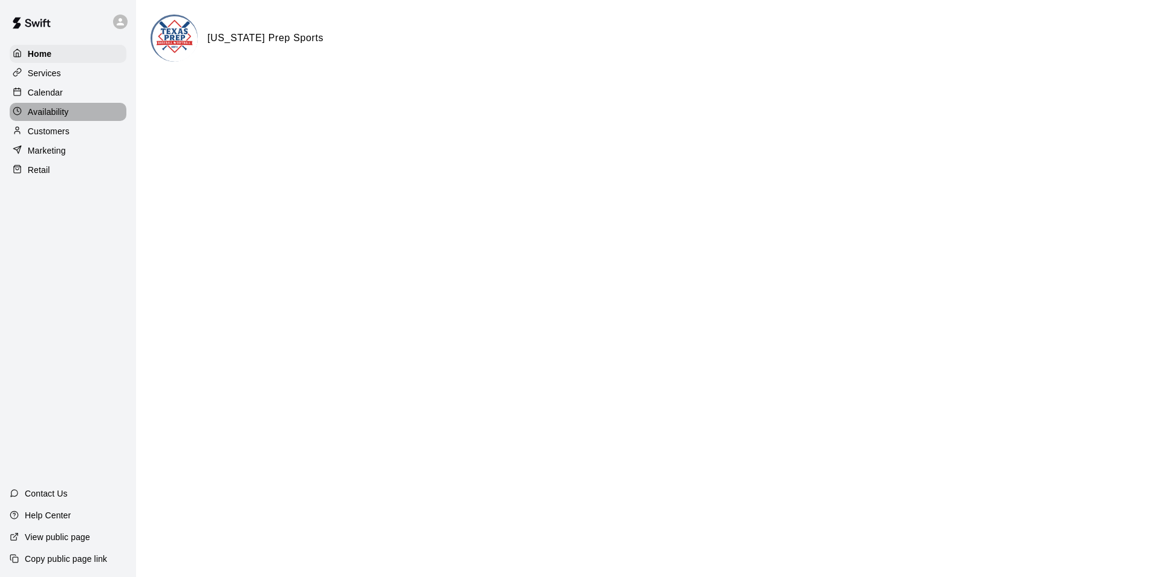
click at [76, 115] on div "Availability" at bounding box center [68, 112] width 117 height 18
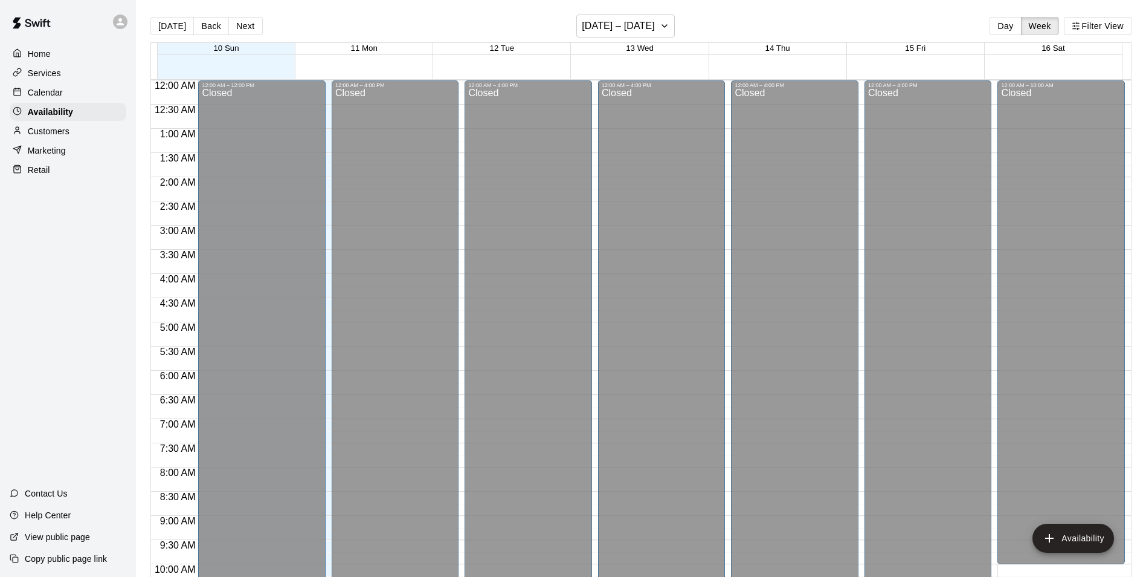
scroll to position [651, 0]
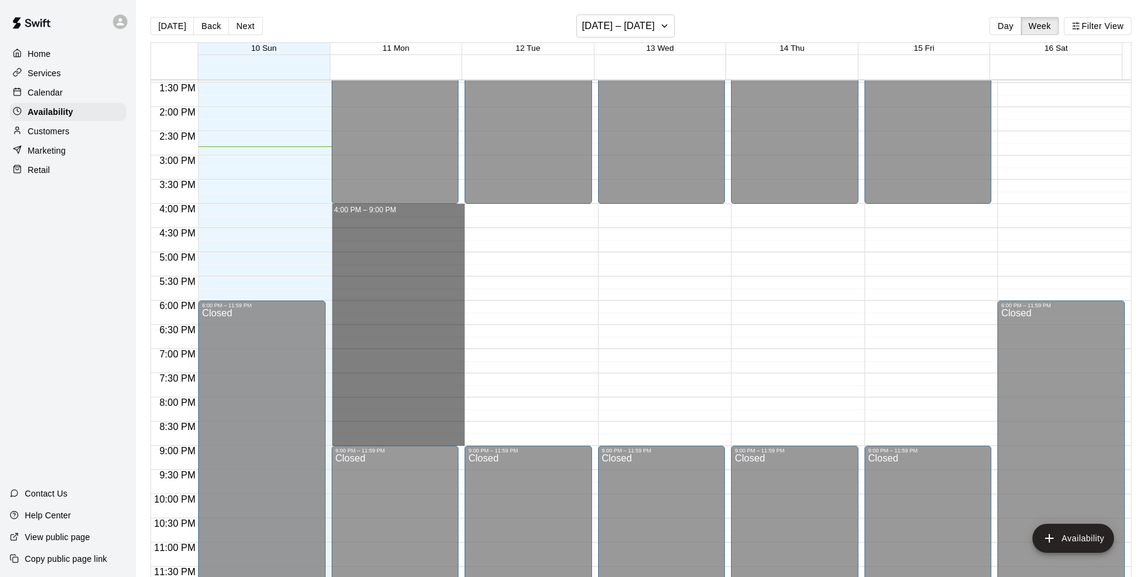
drag, startPoint x: 412, startPoint y: 204, endPoint x: 406, endPoint y: 438, distance: 233.4
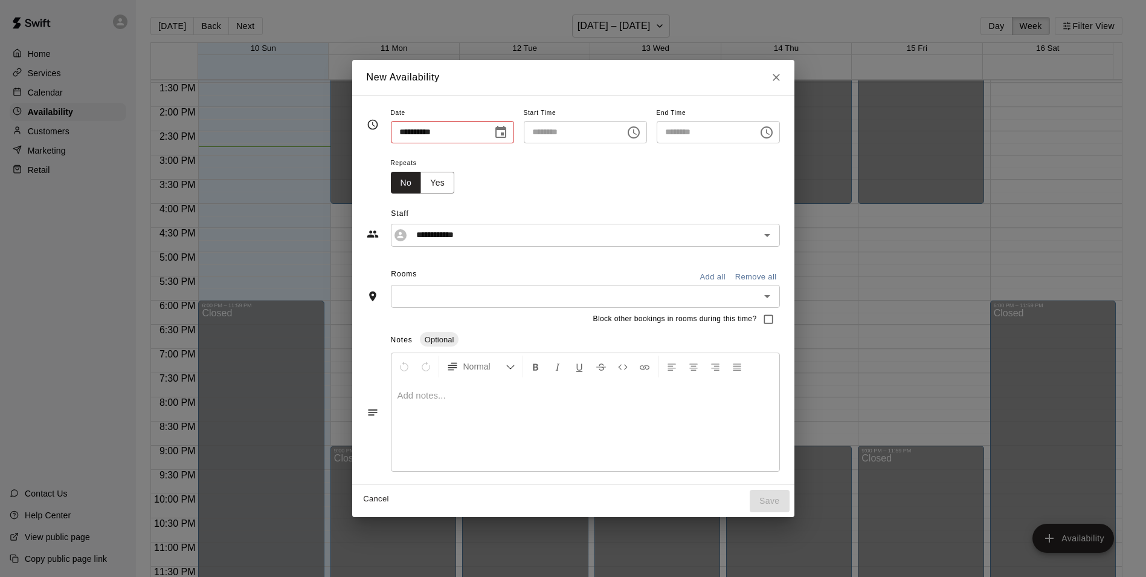
type input "**********"
type input "********"
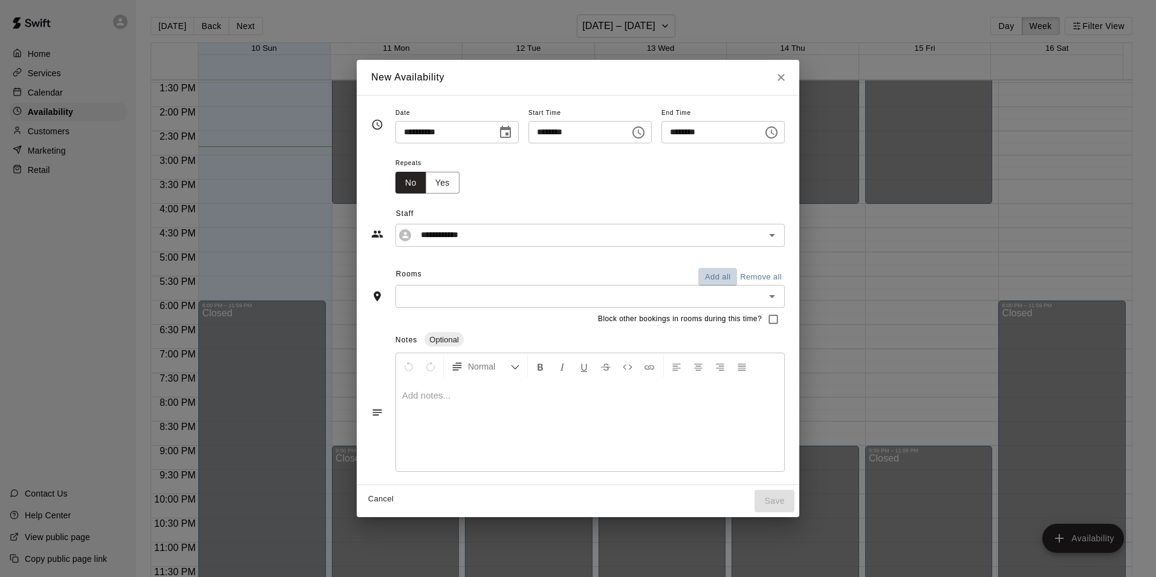
click at [737, 277] on button "Add all" at bounding box center [717, 277] width 39 height 19
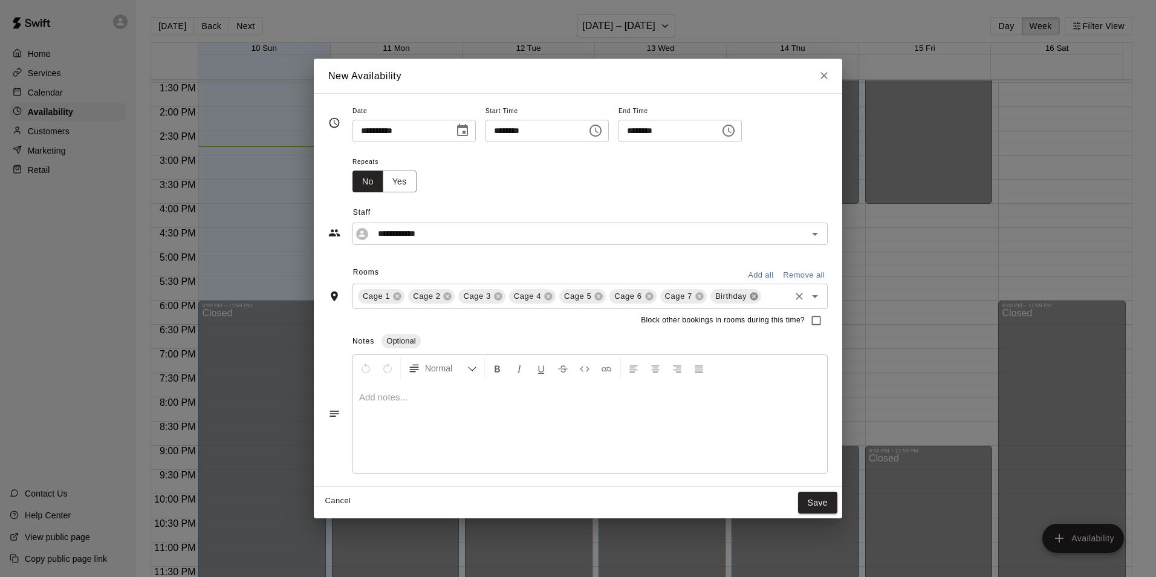
click at [749, 296] on icon at bounding box center [754, 296] width 10 height 10
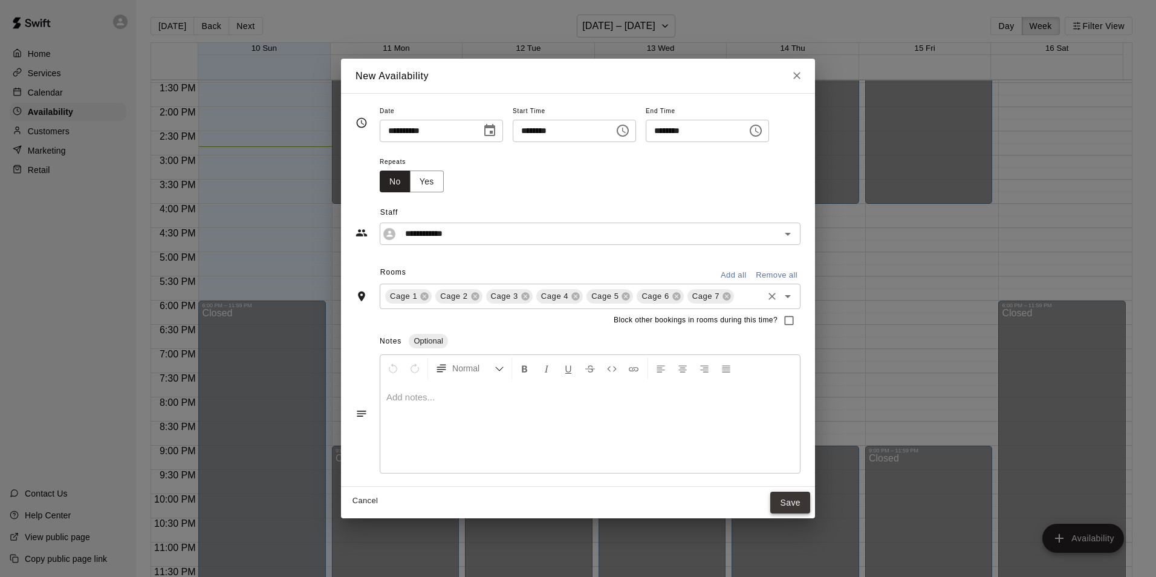
click at [789, 500] on button "Save" at bounding box center [790, 502] width 40 height 22
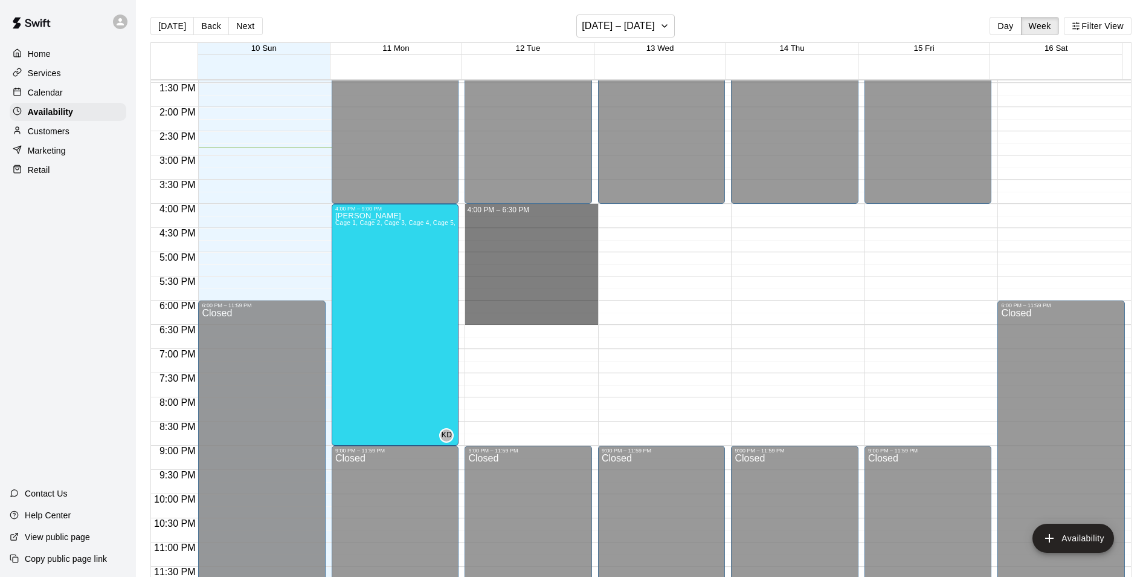
drag, startPoint x: 511, startPoint y: 207, endPoint x: 567, endPoint y: 319, distance: 125.7
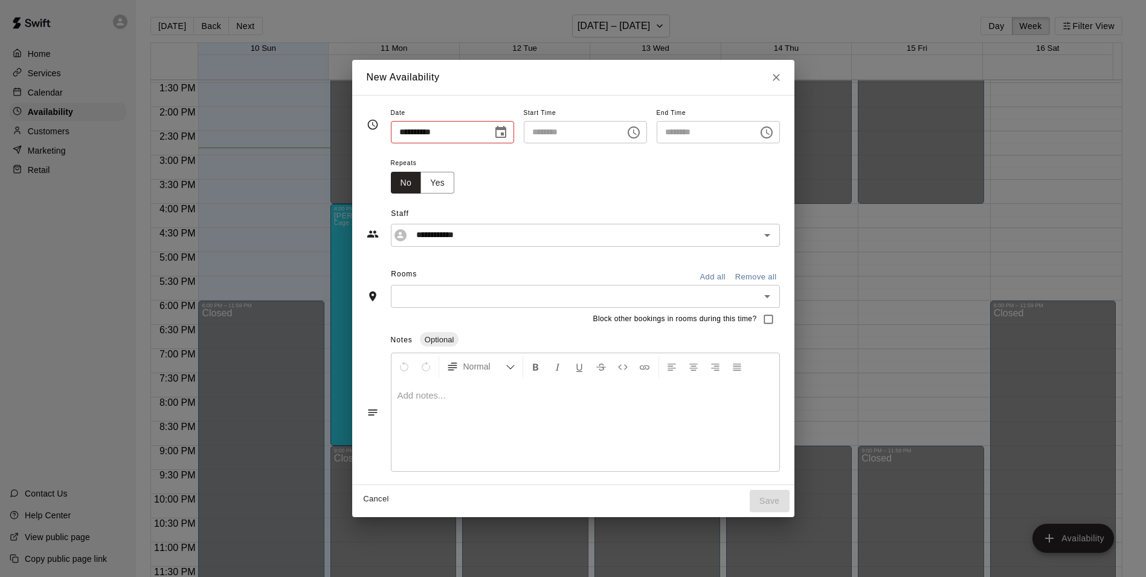
type input "**********"
type input "********"
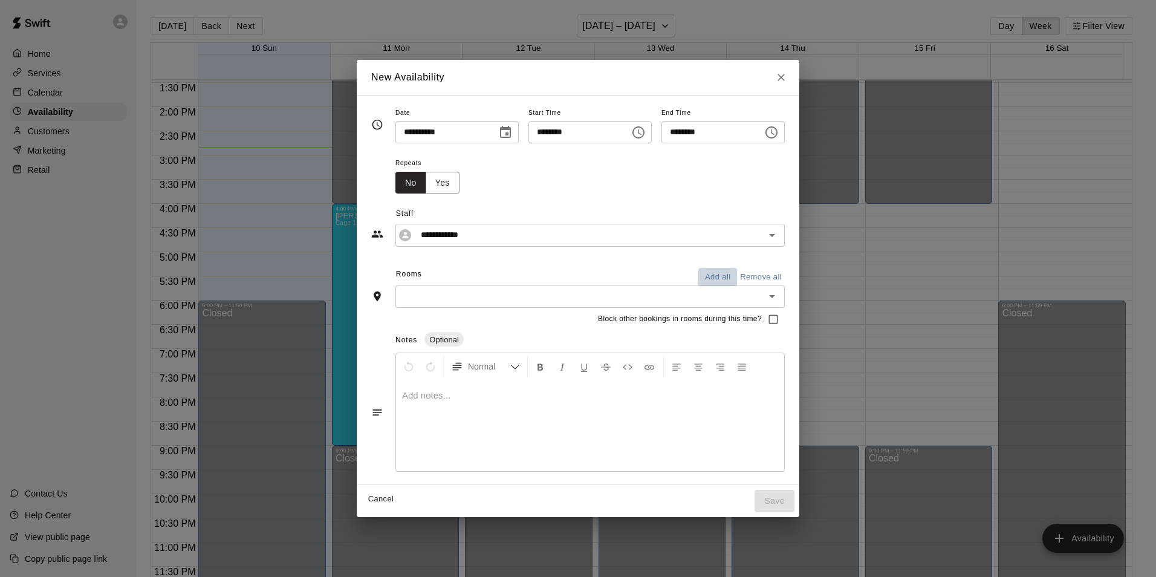
click at [737, 280] on button "Add all" at bounding box center [717, 277] width 39 height 19
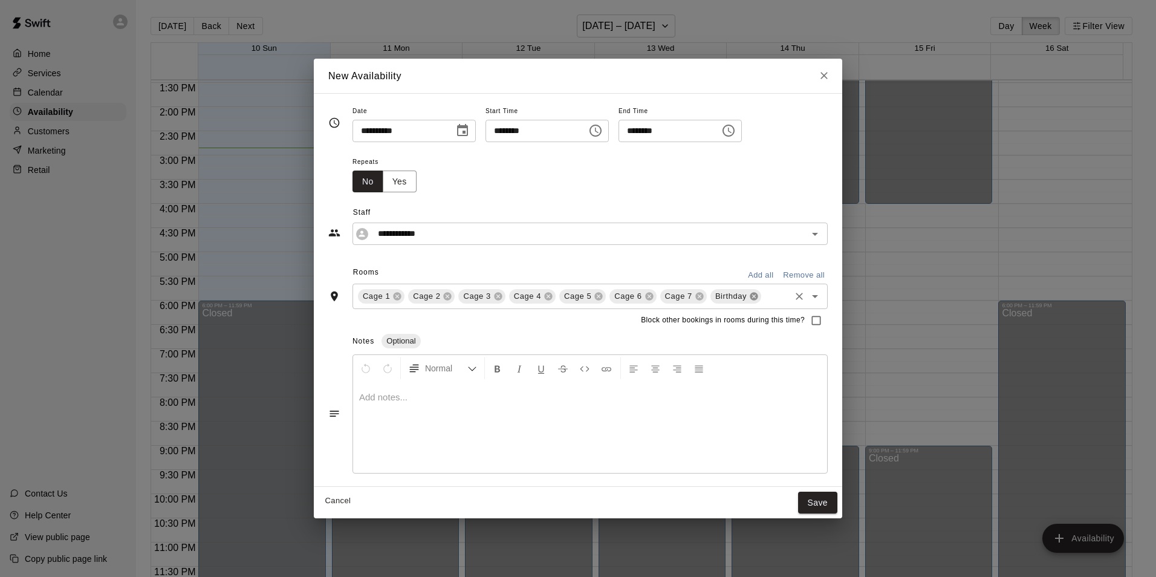
click at [753, 298] on icon at bounding box center [753, 296] width 8 height 8
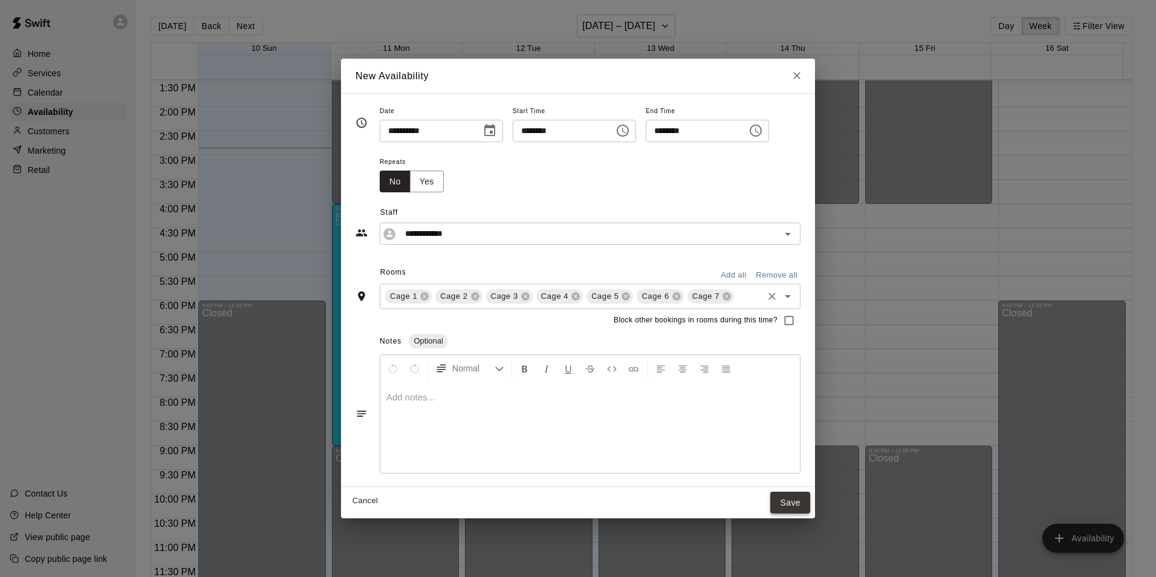
click at [792, 502] on button "Save" at bounding box center [790, 502] width 40 height 22
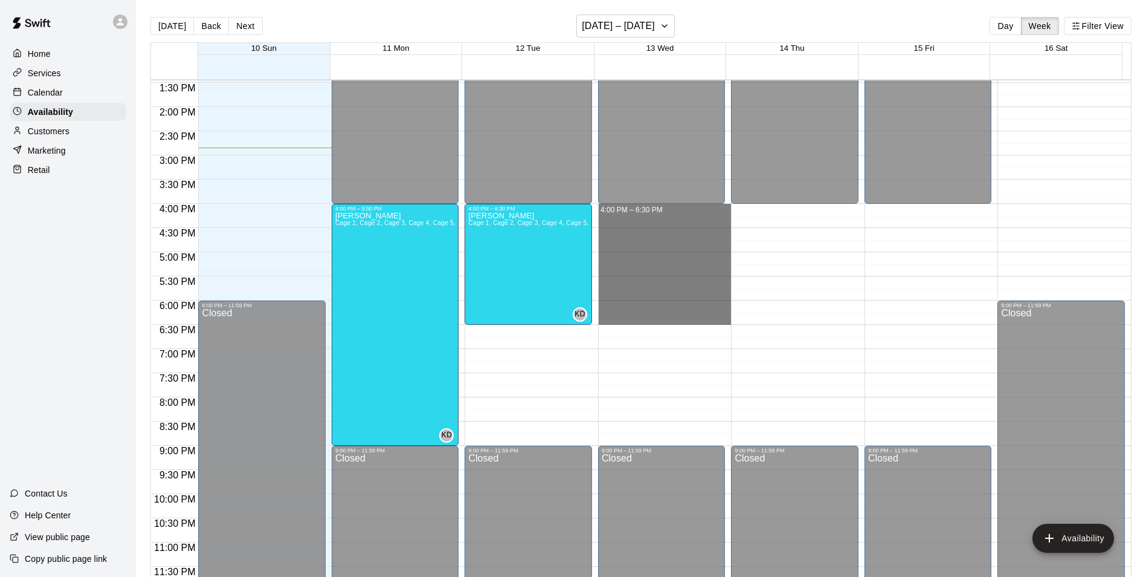
drag, startPoint x: 644, startPoint y: 207, endPoint x: 658, endPoint y: 315, distance: 109.7
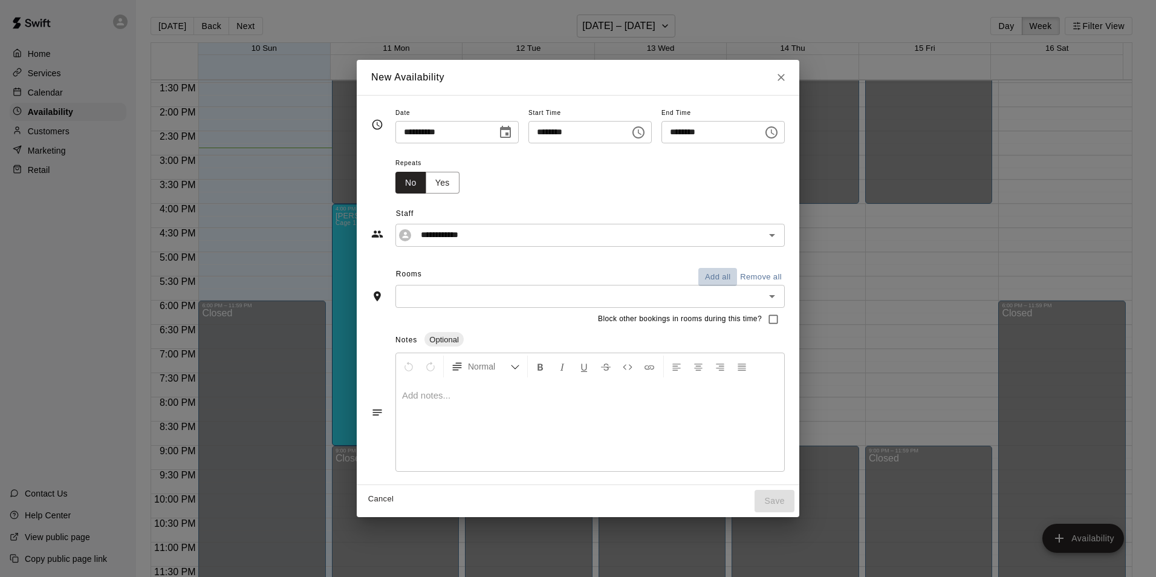
click at [731, 276] on button "Add all" at bounding box center [717, 277] width 39 height 19
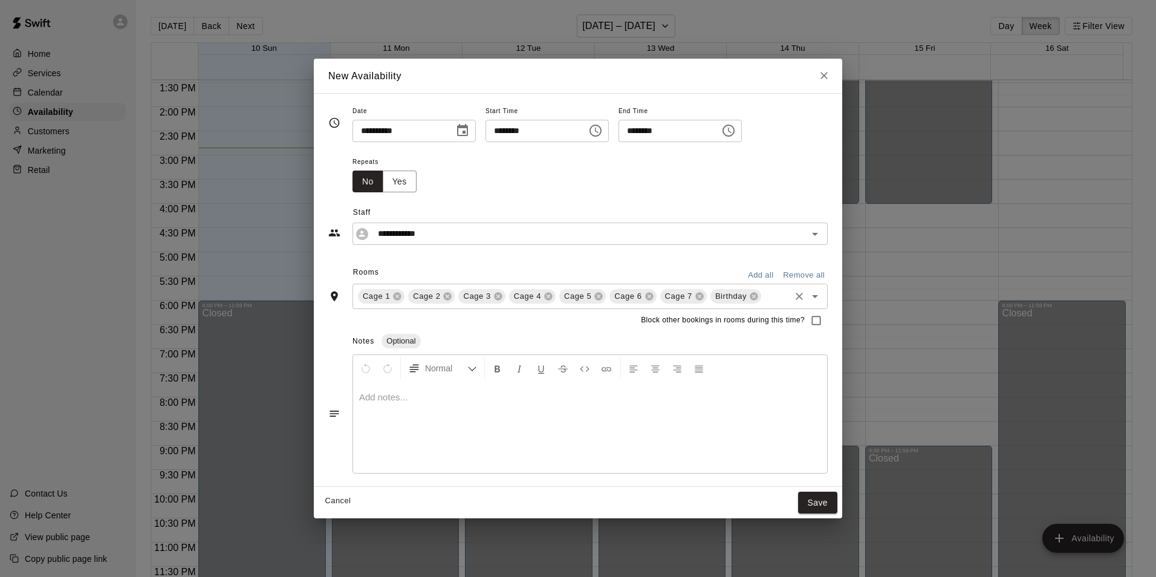
click at [751, 296] on icon at bounding box center [754, 296] width 10 height 10
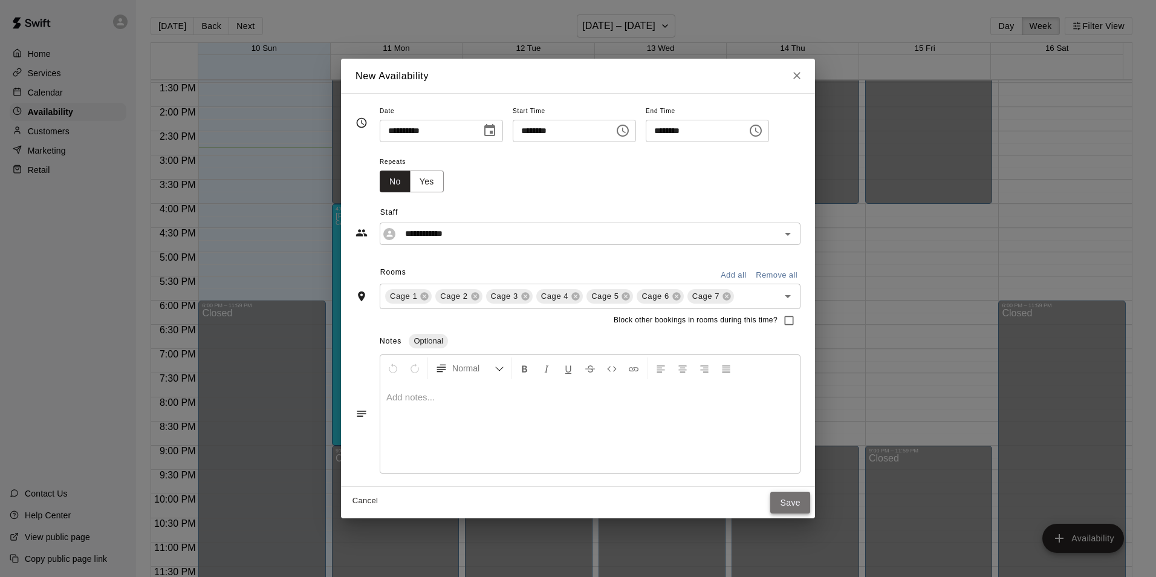
click at [790, 494] on button "Save" at bounding box center [790, 502] width 40 height 22
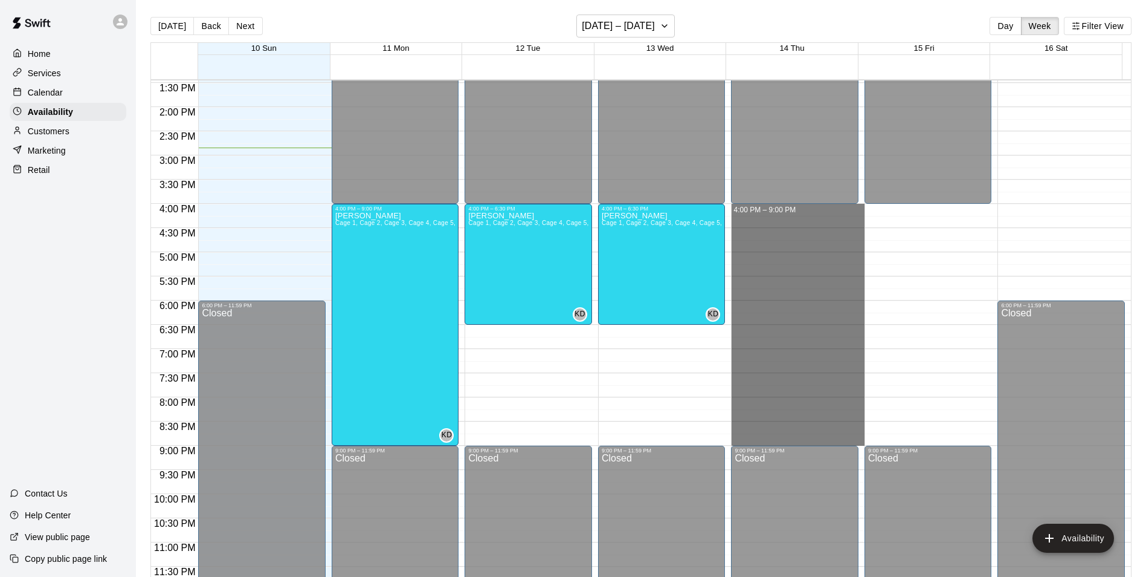
drag, startPoint x: 786, startPoint y: 209, endPoint x: 777, endPoint y: 442, distance: 233.4
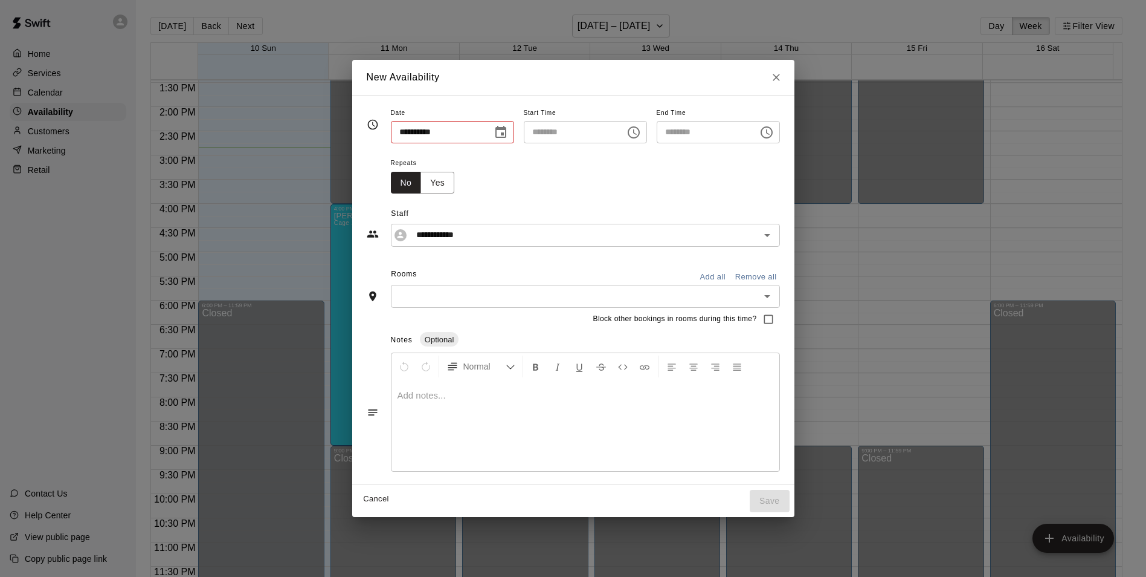
type input "**********"
type input "********"
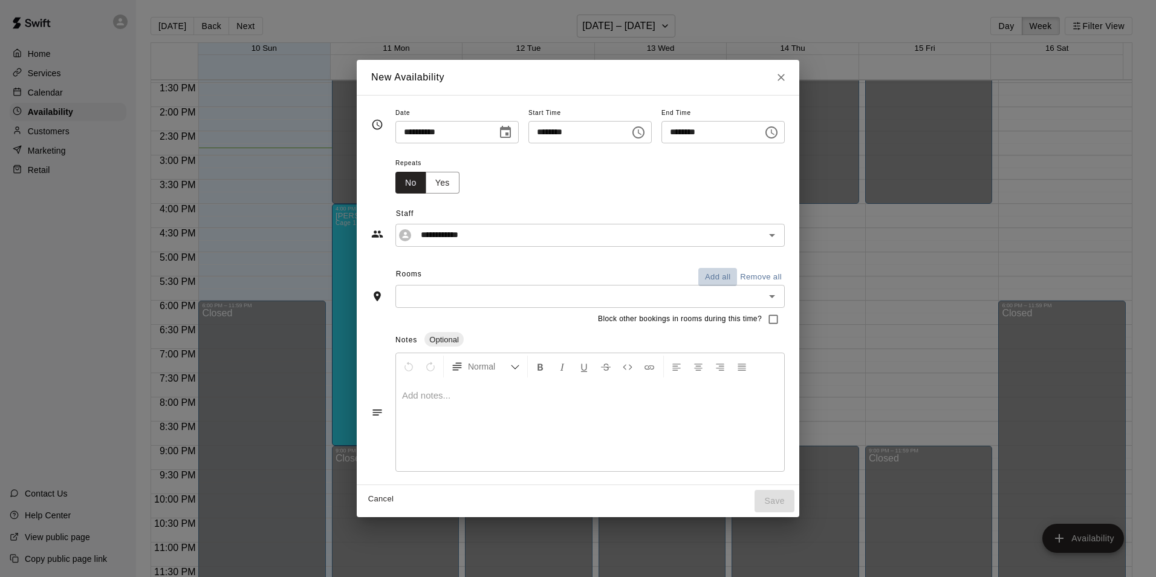
click at [737, 275] on button "Add all" at bounding box center [717, 277] width 39 height 19
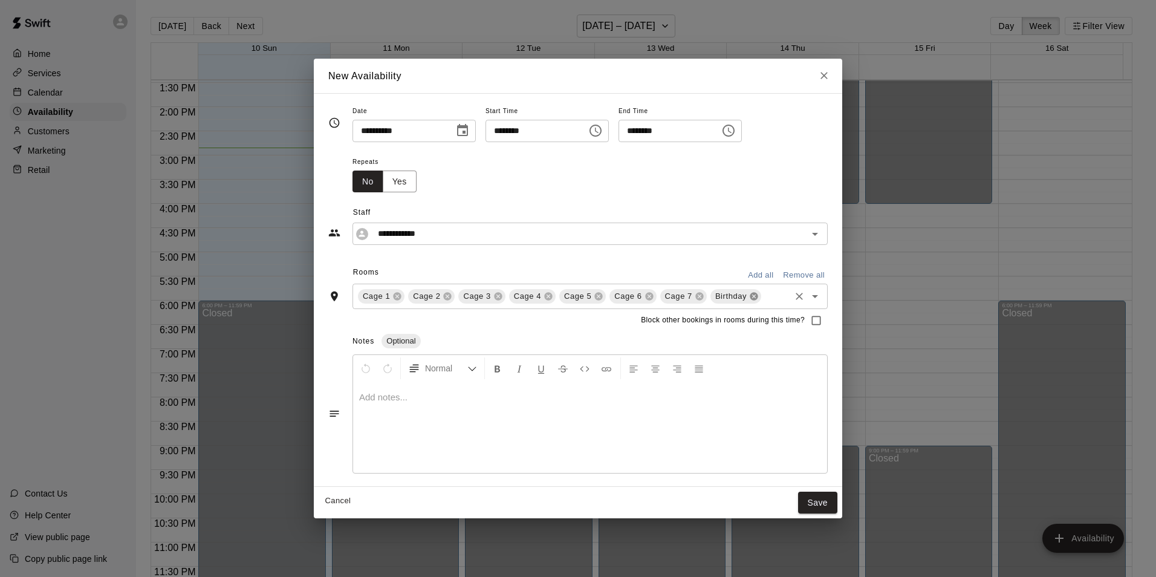
click at [749, 294] on icon at bounding box center [754, 296] width 10 height 10
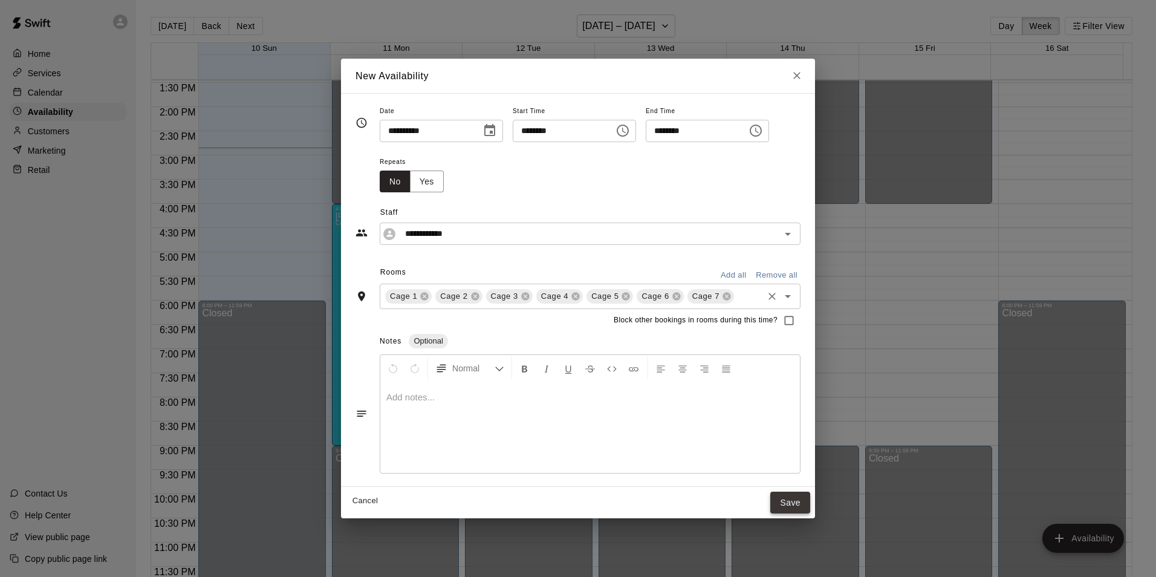
click at [780, 500] on button "Save" at bounding box center [790, 502] width 40 height 22
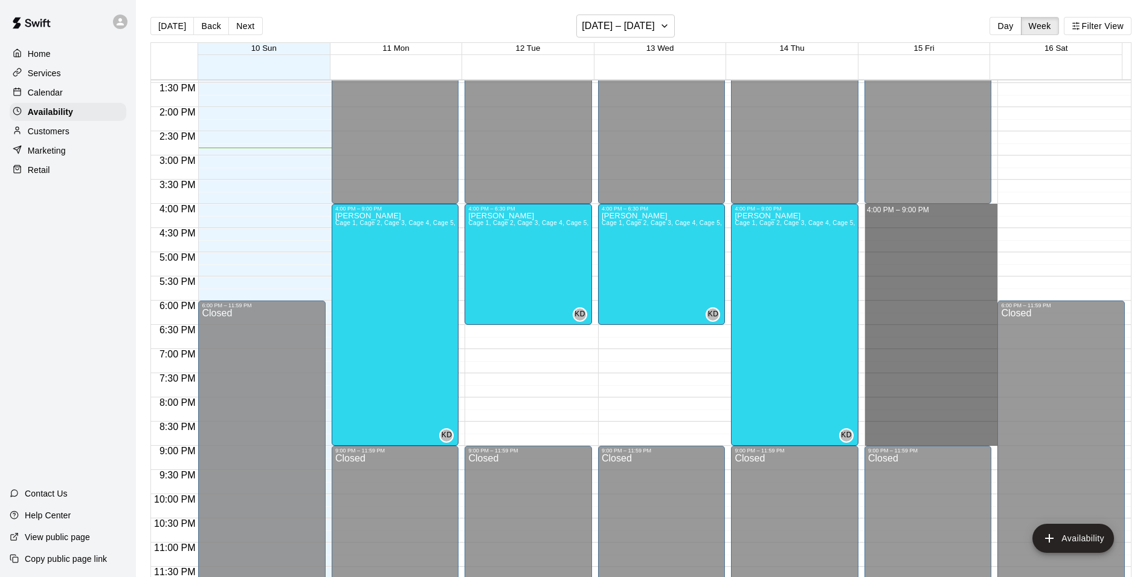
drag, startPoint x: 914, startPoint y: 207, endPoint x: 902, endPoint y: 436, distance: 229.4
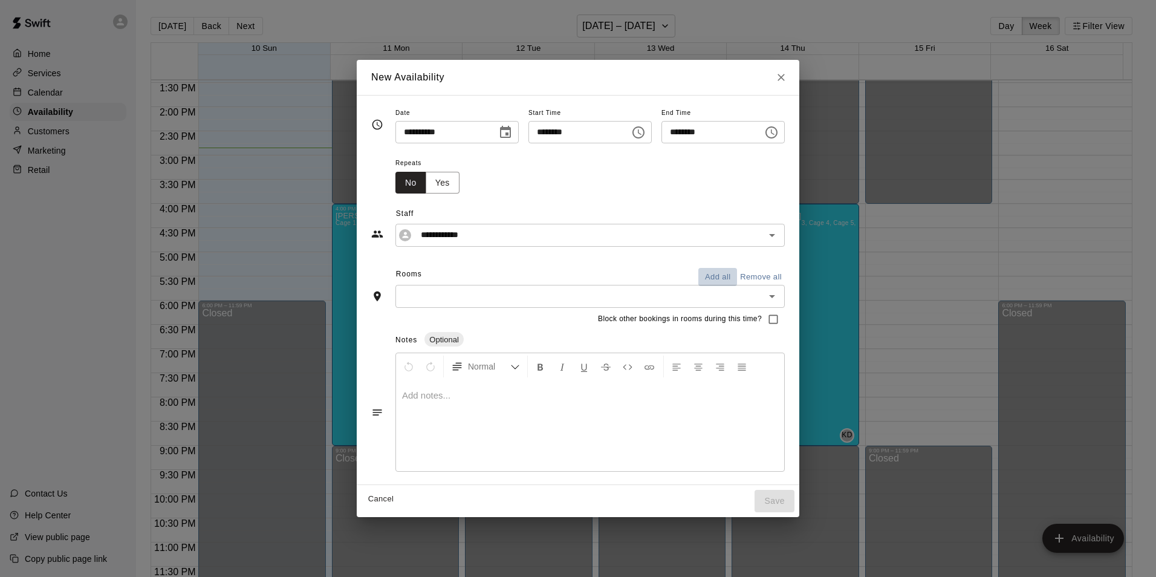
click at [737, 273] on button "Add all" at bounding box center [717, 277] width 39 height 19
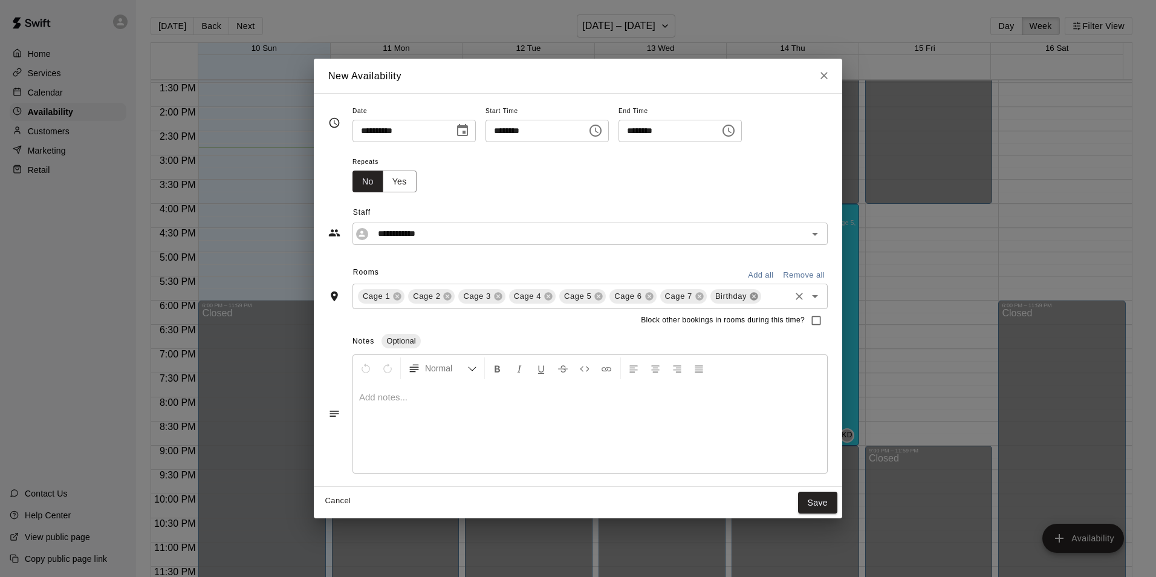
click at [751, 296] on icon at bounding box center [753, 296] width 8 height 8
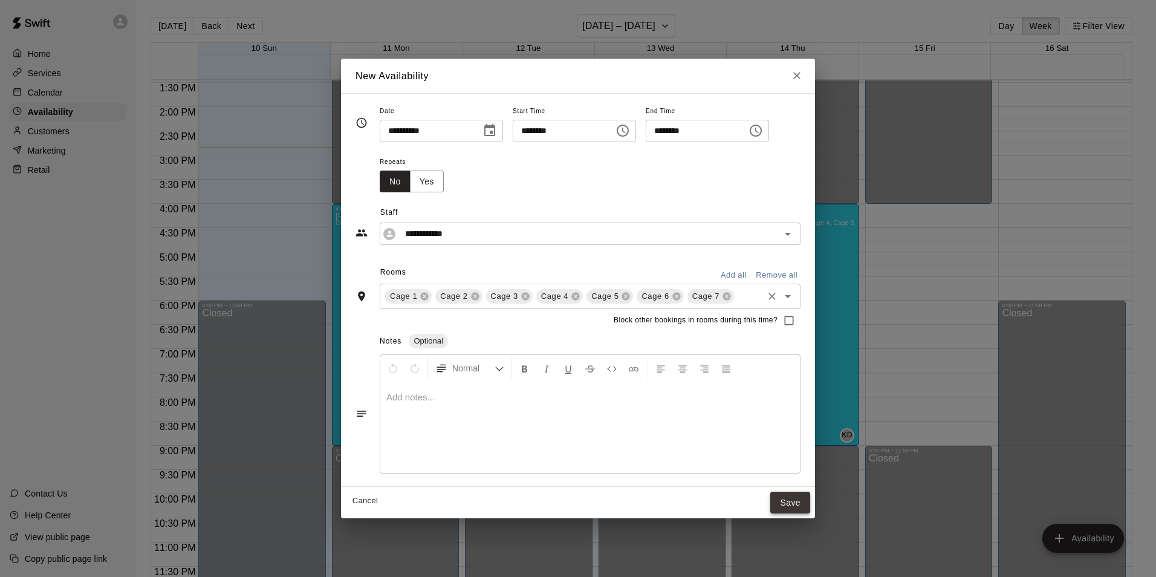
click at [788, 502] on button "Save" at bounding box center [790, 502] width 40 height 22
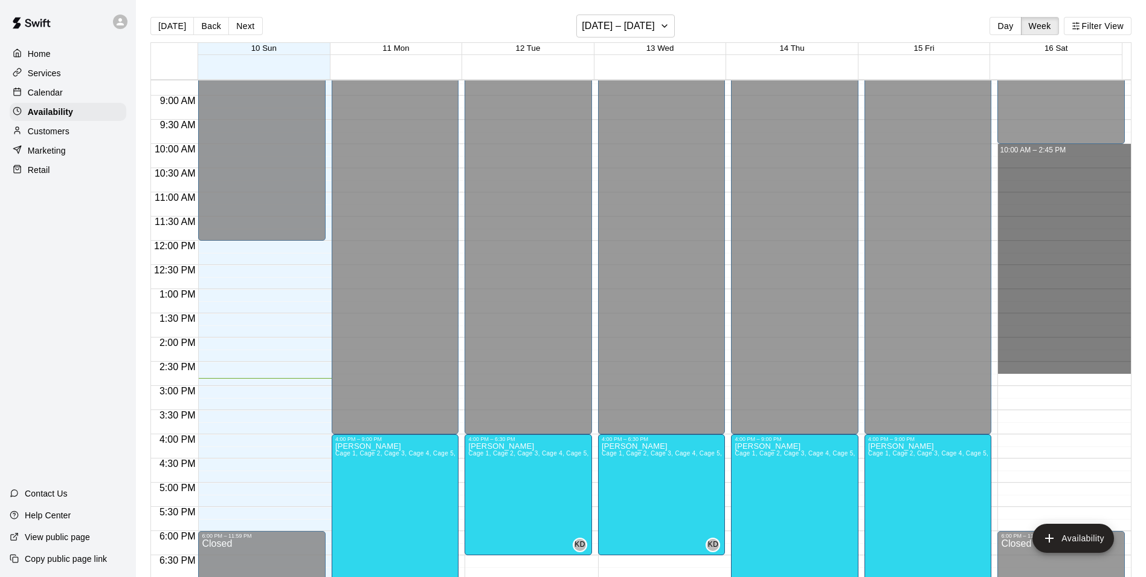
scroll to position [470, 0]
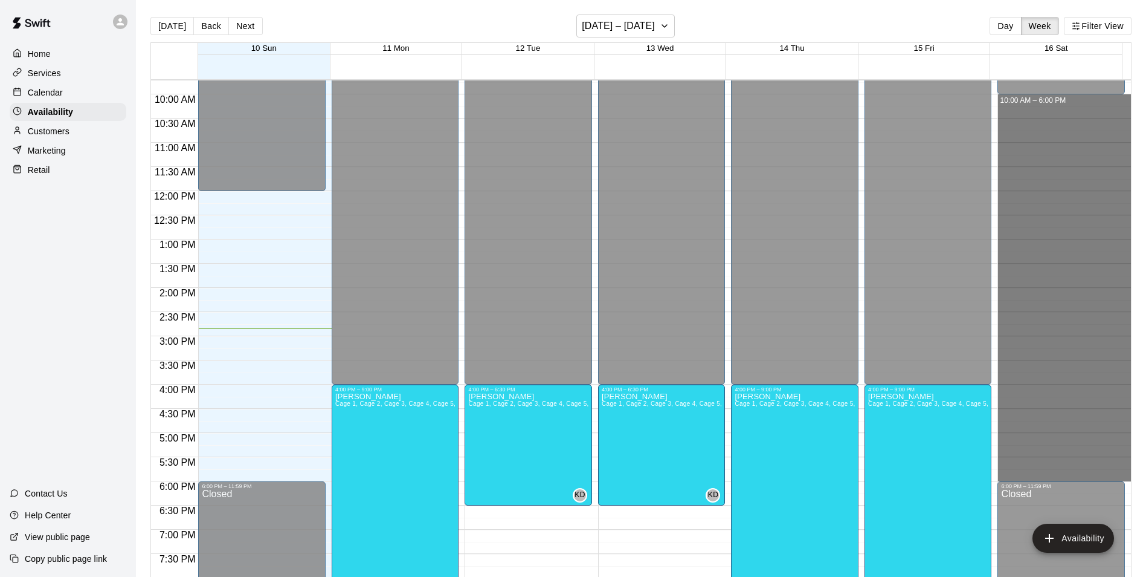
drag, startPoint x: 1032, startPoint y: 218, endPoint x: 1041, endPoint y: 474, distance: 257.0
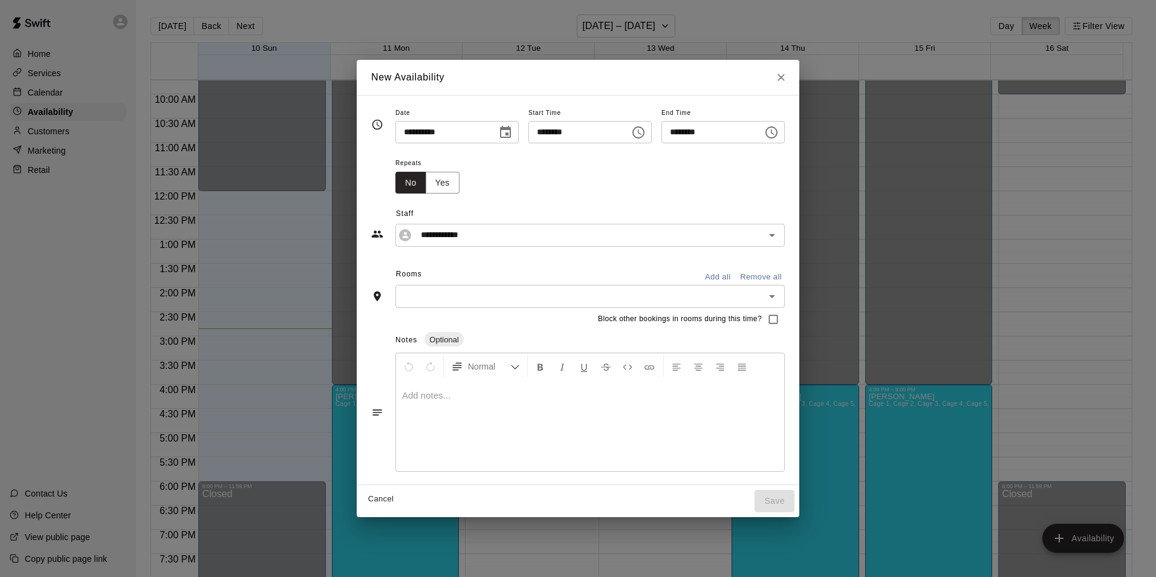
click at [737, 274] on button "Add all" at bounding box center [717, 277] width 39 height 19
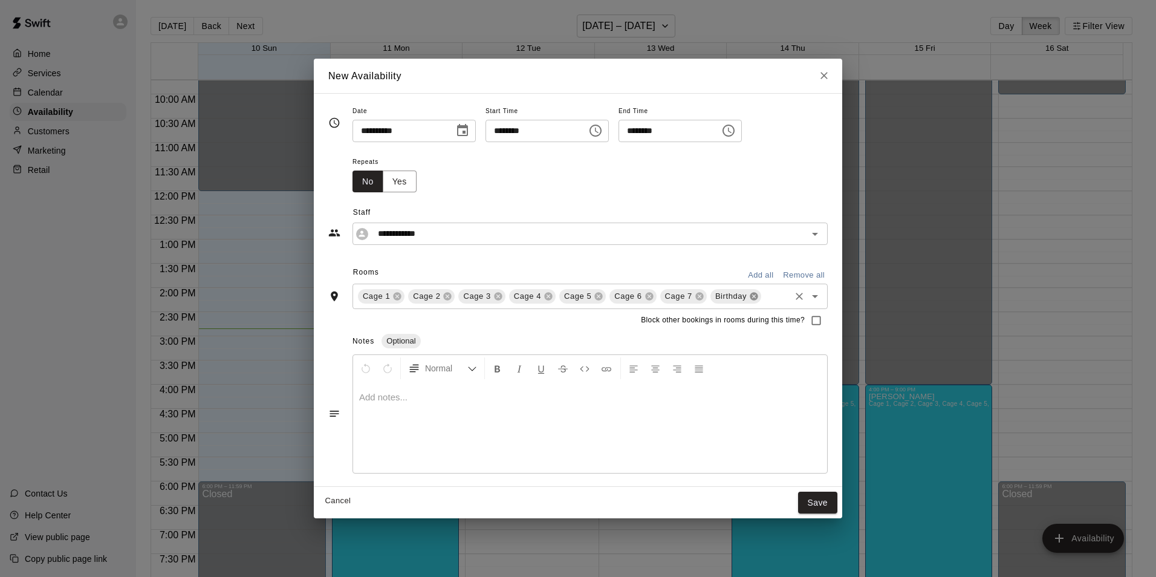
click at [750, 297] on icon at bounding box center [754, 296] width 10 height 10
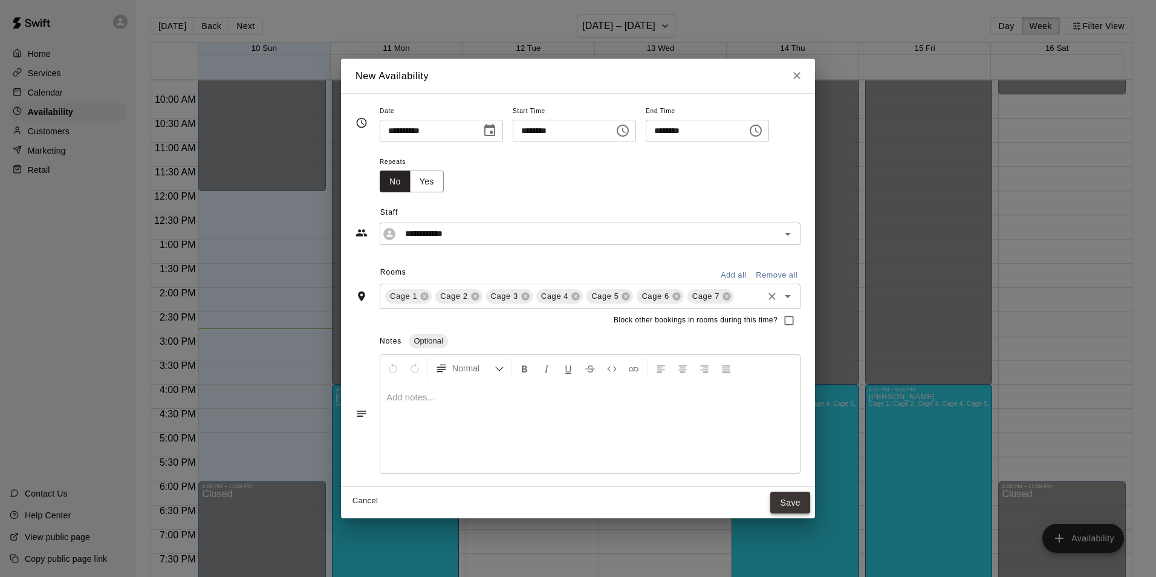
click at [794, 492] on button "Save" at bounding box center [790, 502] width 40 height 22
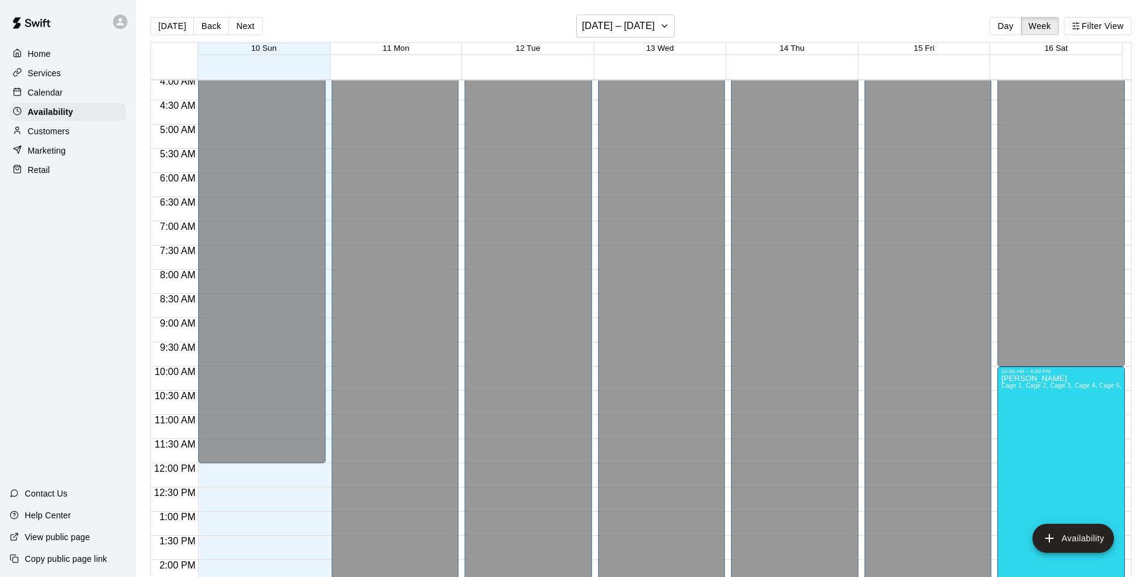
scroll to position [0, 0]
